Goal: Task Accomplishment & Management: Use online tool/utility

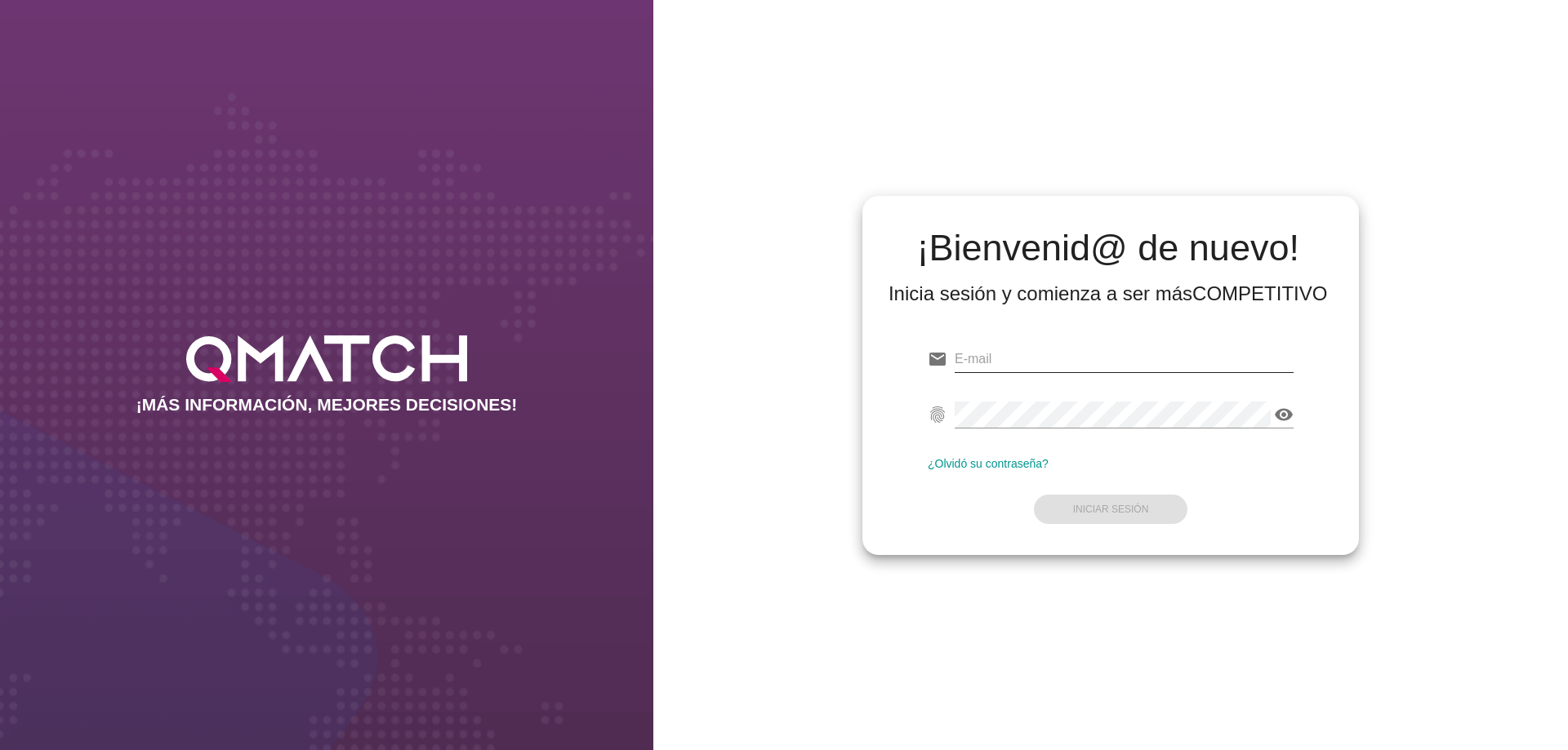
click at [1053, 355] on input "email" at bounding box center [1124, 359] width 339 height 26
type input "[EMAIL_ADDRESS][PERSON_NAME][DOMAIN_NAME]"
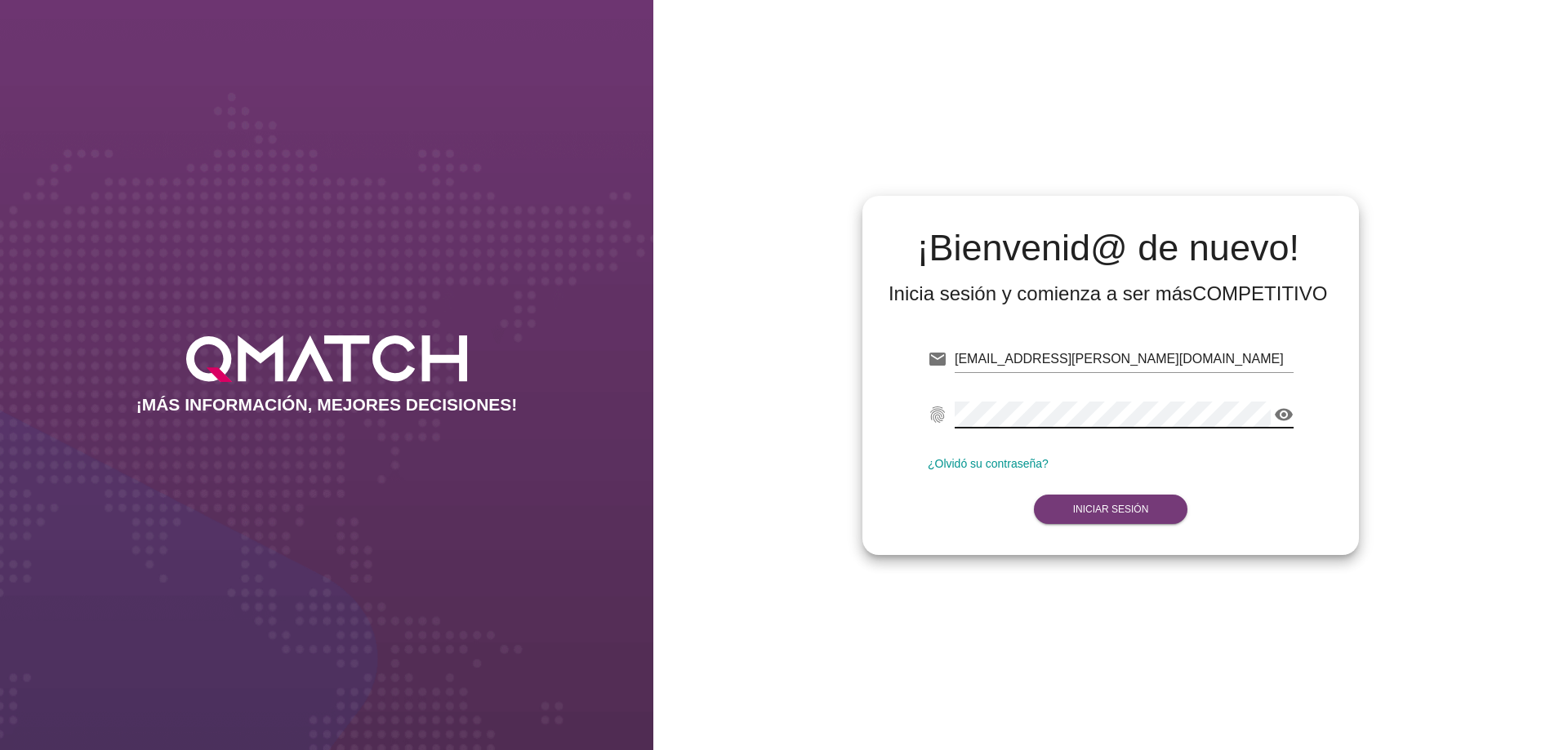
click at [1129, 507] on strong "Iniciar Sesión" at bounding box center [1111, 509] width 76 height 11
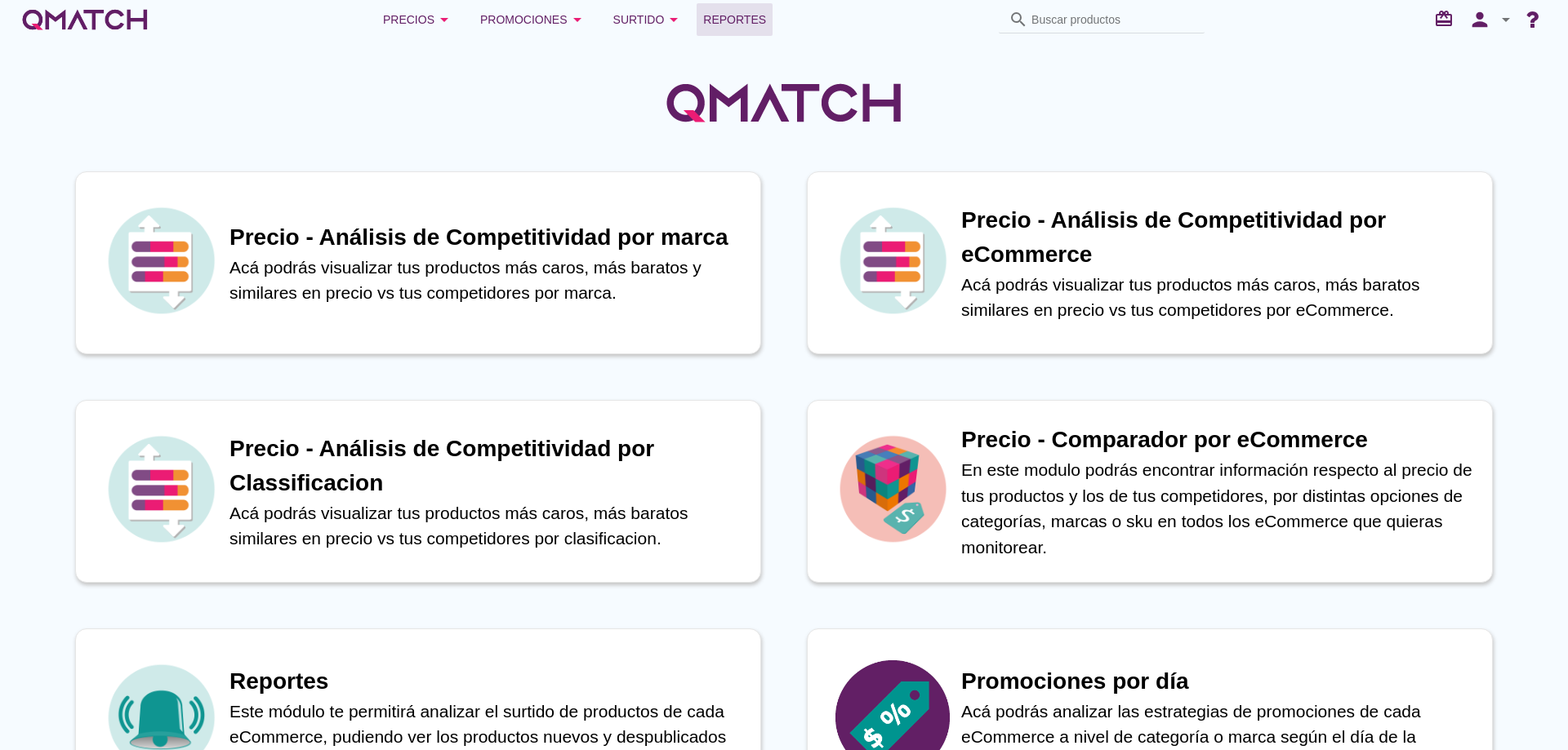
click at [741, 17] on span "Reportes" at bounding box center [735, 19] width 63 height 19
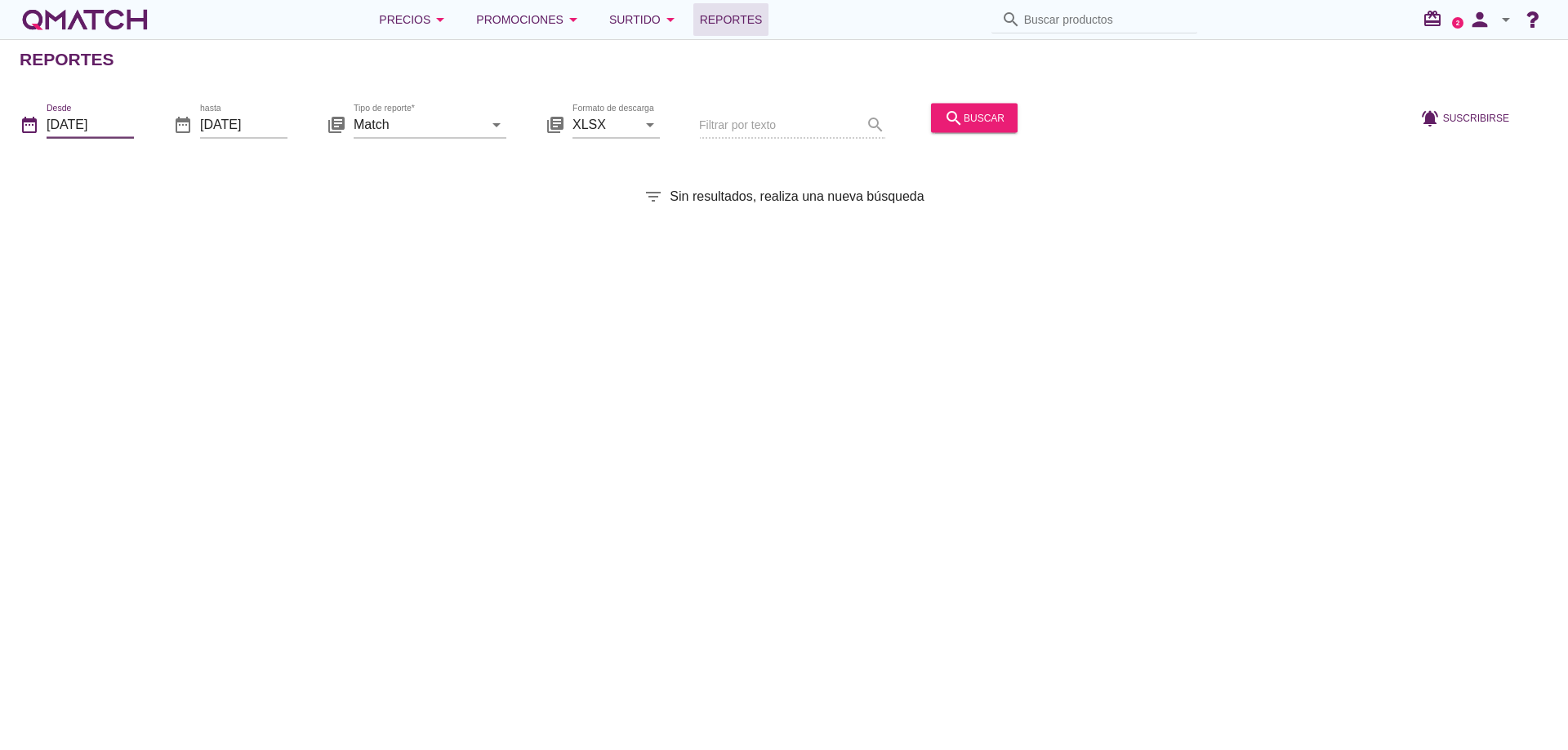
click at [98, 125] on input "[DATE]" at bounding box center [90, 124] width 88 height 26
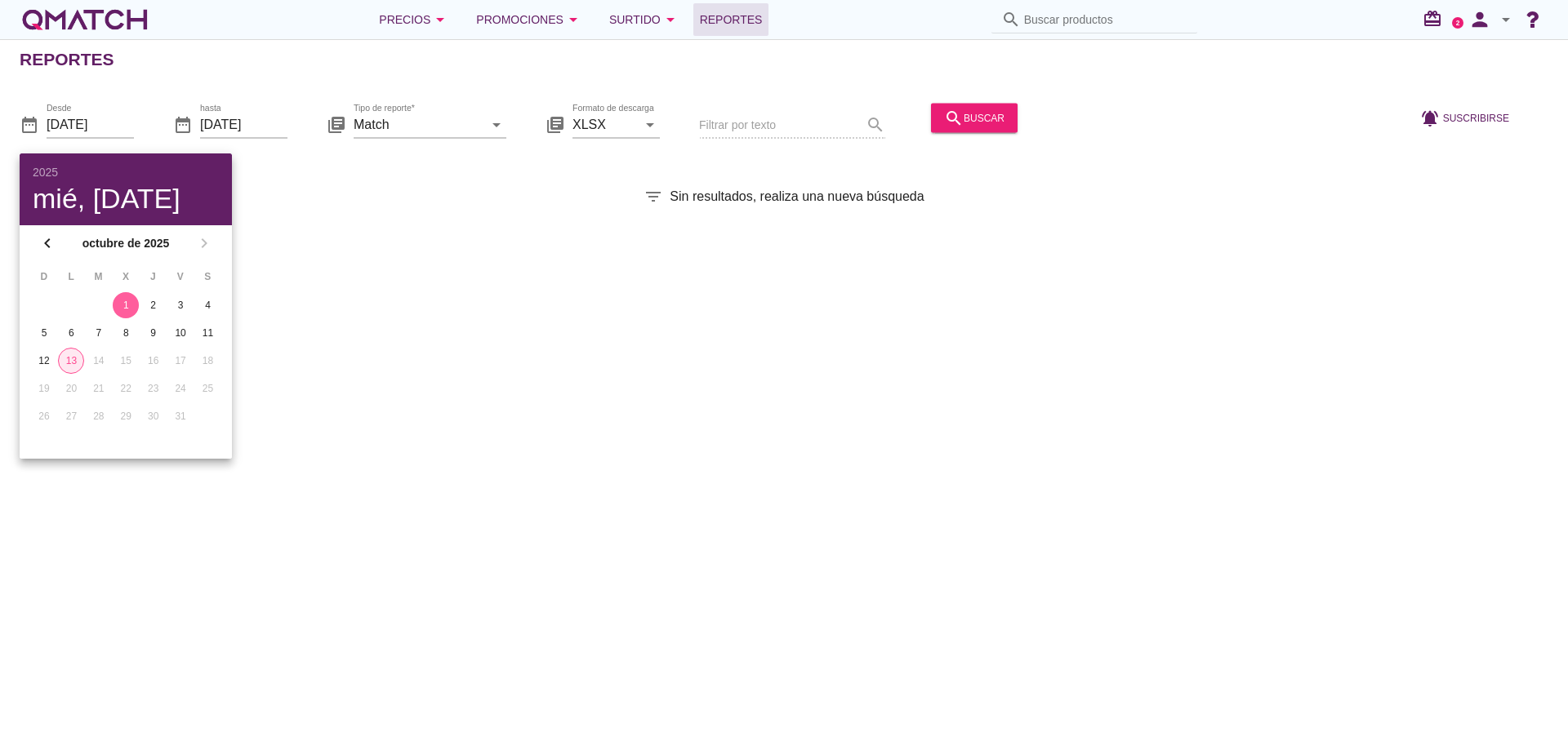
click at [68, 356] on div "13" at bounding box center [71, 361] width 25 height 15
type input "[DATE]"
click at [964, 109] on div "search buscar" at bounding box center [974, 117] width 60 height 19
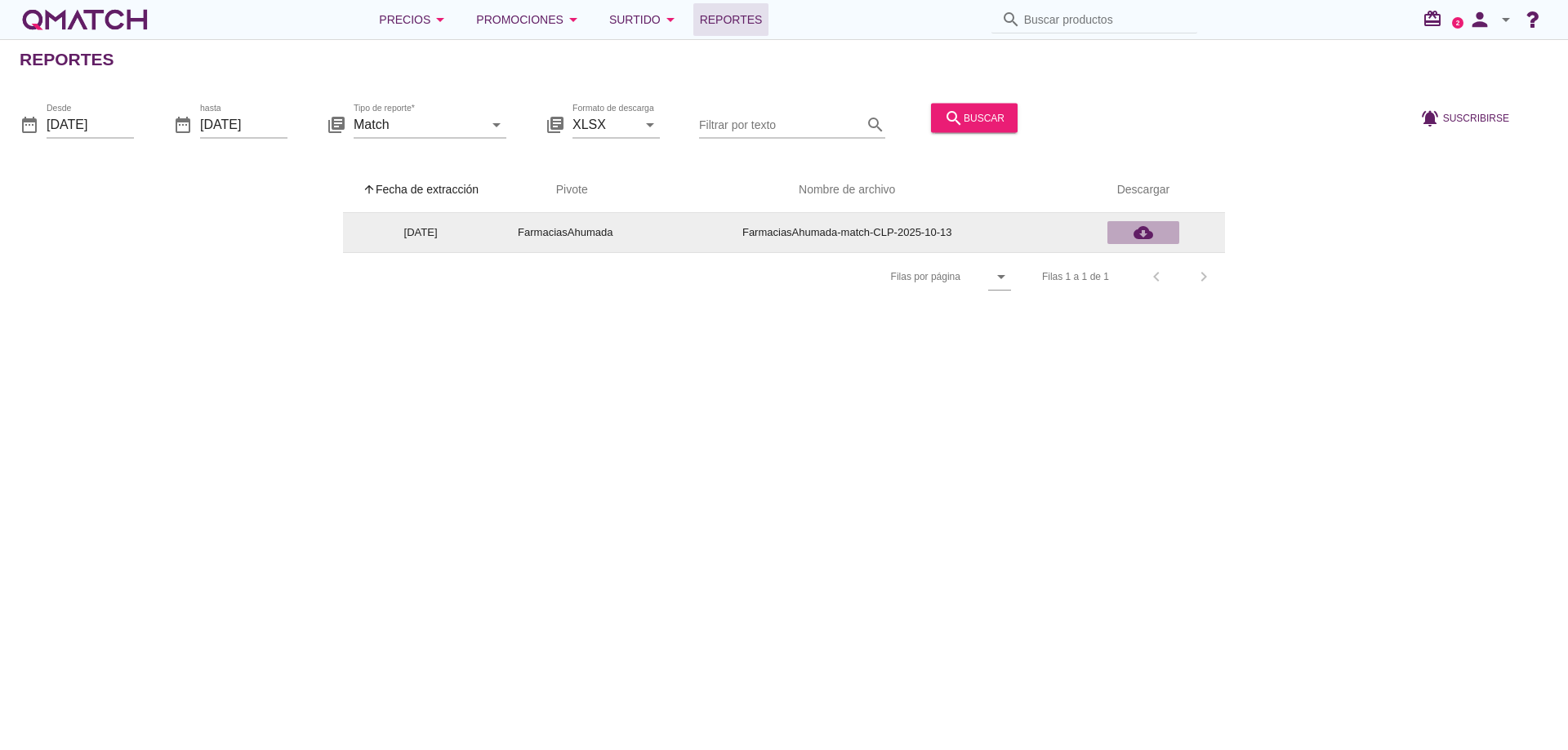
click at [1143, 231] on icon "cloud_download" at bounding box center [1143, 232] width 19 height 19
